Goal: Task Accomplishment & Management: Complete application form

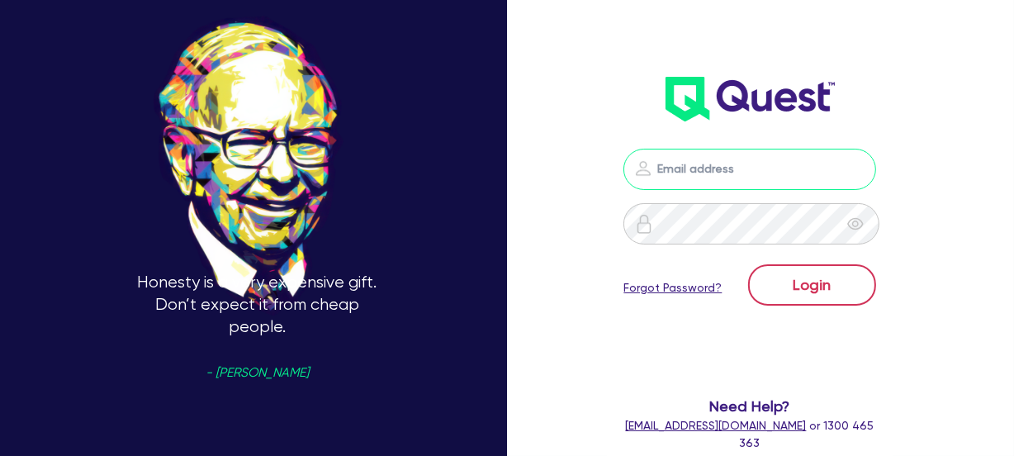
type input "[EMAIL_ADDRESS][DOMAIN_NAME]"
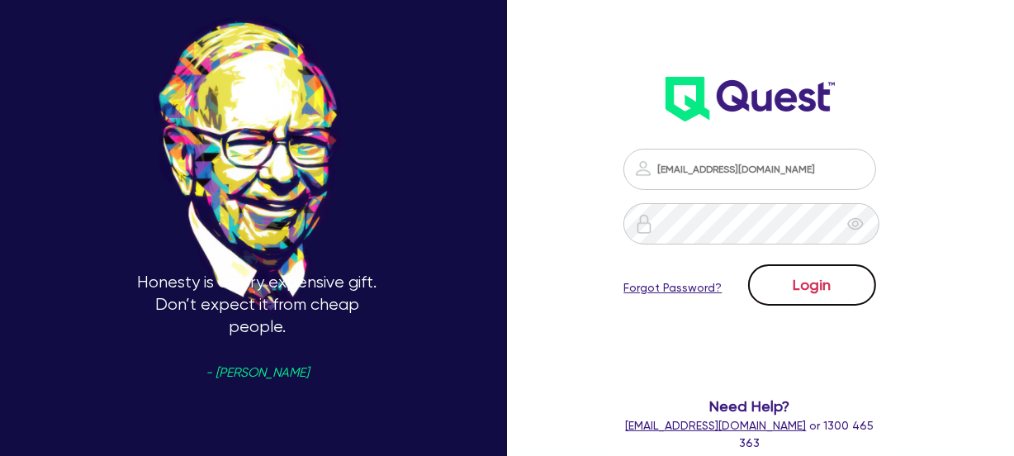
click at [841, 277] on button "Login" at bounding box center [812, 284] width 128 height 41
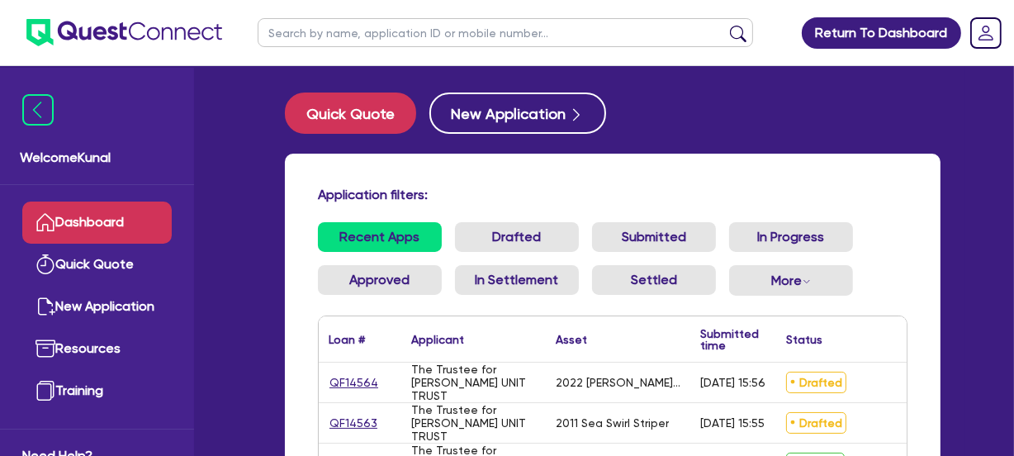
click at [726, 98] on div "Quick Quote New Application" at bounding box center [613, 112] width 656 height 41
